Goal: Information Seeking & Learning: Learn about a topic

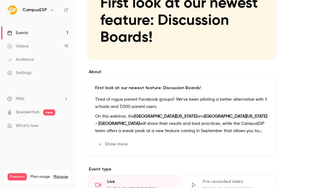
scroll to position [125, 0]
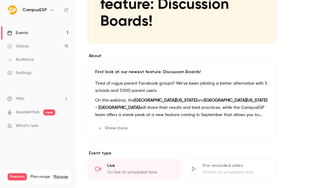
click at [120, 126] on button "Show more" at bounding box center [113, 128] width 36 height 10
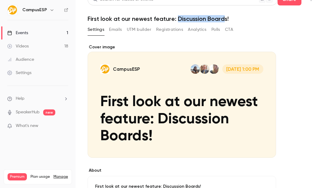
scroll to position [0, 0]
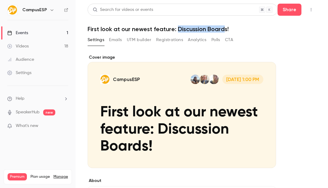
click at [28, 43] on link "Videos 18" at bounding box center [38, 46] width 76 height 13
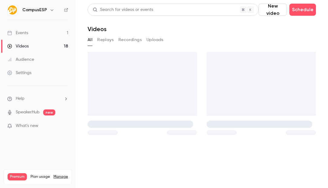
click at [47, 31] on link "Events 1" at bounding box center [38, 32] width 76 height 13
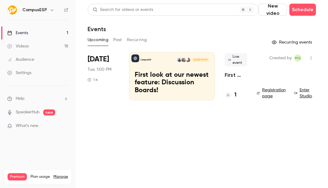
click at [120, 41] on button "Past" at bounding box center [117, 40] width 9 height 10
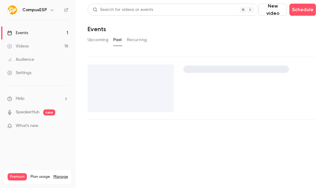
click at [103, 38] on button "Upcoming" at bounding box center [98, 40] width 21 height 10
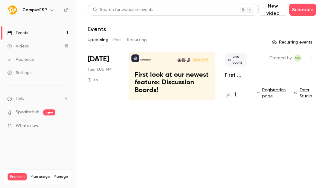
click at [108, 66] on span "Tue, 1:00 PM" at bounding box center [100, 69] width 24 height 6
click at [102, 59] on span "[DATE]" at bounding box center [98, 59] width 21 height 10
click at [184, 84] on p "First look at our newest feature: Discussion Boards!" at bounding box center [172, 82] width 75 height 23
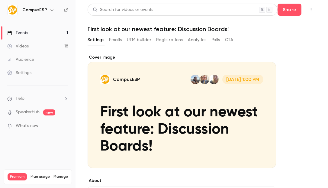
click at [167, 39] on button "Registrations" at bounding box center [169, 40] width 27 height 10
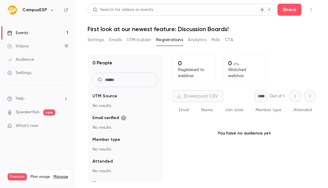
click at [141, 37] on button "UTM builder" at bounding box center [139, 40] width 24 height 10
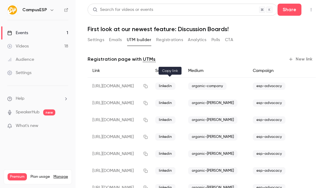
click at [148, 85] on icon "button" at bounding box center [145, 86] width 5 height 4
